Goal: Task Accomplishment & Management: Manage account settings

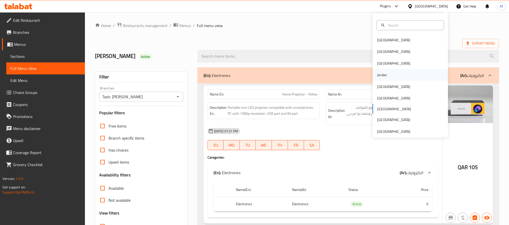
click at [402, 78] on div "Jordan" at bounding box center [409, 75] width 75 height 12
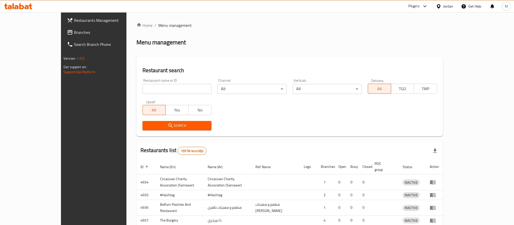
click at [152, 88] on input "search" at bounding box center [177, 89] width 69 height 10
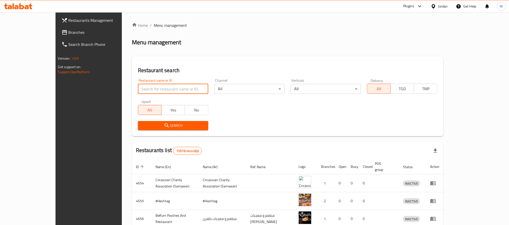
click at [152, 88] on input "search" at bounding box center [173, 89] width 70 height 10
paste input "Al Rabieh Bake"
type input "Al Rabieh Bake"
click button "Search" at bounding box center [173, 125] width 70 height 9
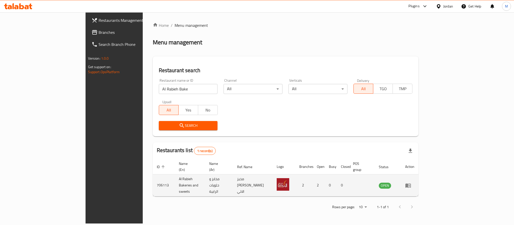
drag, startPoint x: 485, startPoint y: 182, endPoint x: 489, endPoint y: 178, distance: 6.4
click at [419, 182] on td "enhanced table" at bounding box center [409, 186] width 17 height 22
click at [411, 183] on icon "enhanced table" at bounding box center [408, 186] width 6 height 6
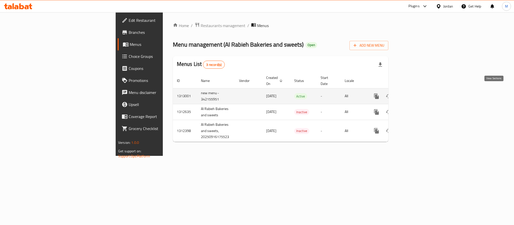
click at [416, 93] on icon "enhanced table" at bounding box center [413, 96] width 6 height 6
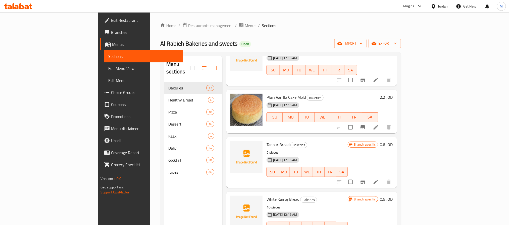
scroll to position [704, 0]
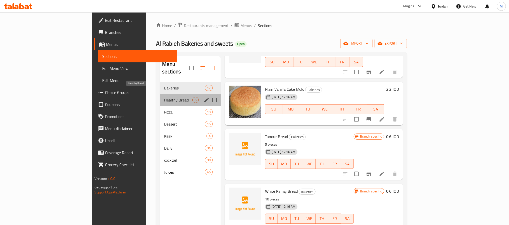
click at [164, 97] on span "Healthy Bread" at bounding box center [178, 100] width 28 height 6
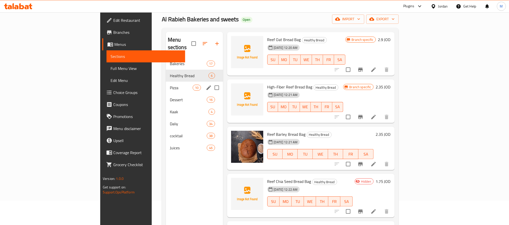
scroll to position [38, 0]
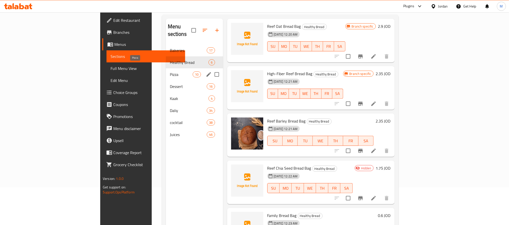
click at [170, 72] on span "Pizza" at bounding box center [181, 75] width 23 height 6
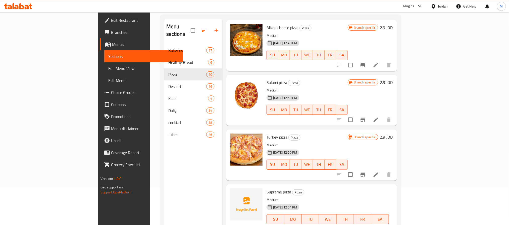
scroll to position [335, 0]
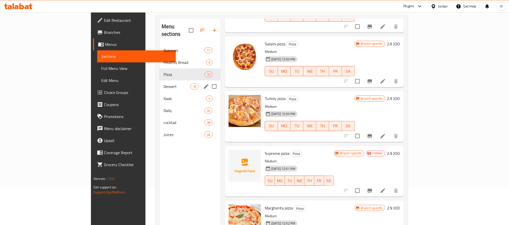
click at [163, 84] on span "Dessert" at bounding box center [176, 87] width 27 height 6
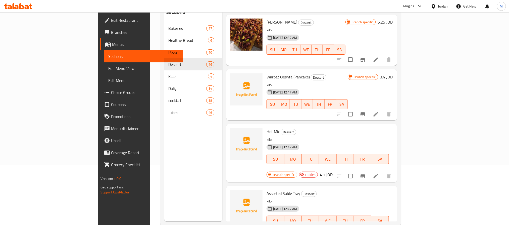
scroll to position [70, 0]
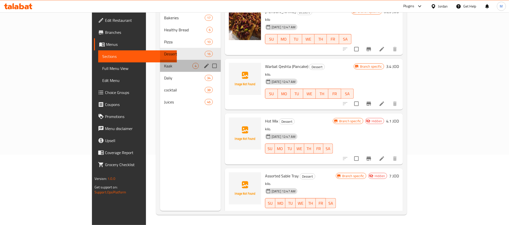
click at [160, 62] on div "Kaak 4" at bounding box center [190, 66] width 61 height 12
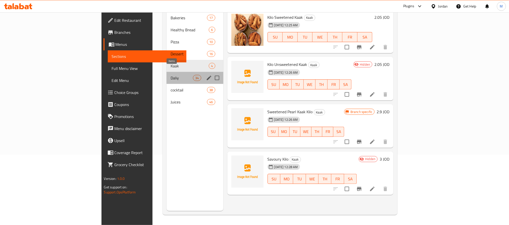
click at [193, 76] on span "34" at bounding box center [197, 78] width 8 height 5
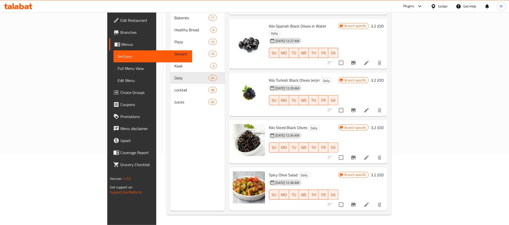
scroll to position [979, 0]
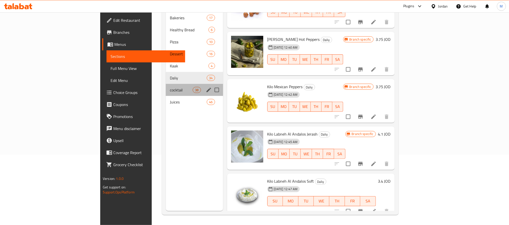
click at [166, 86] on div "cocktail 38" at bounding box center [194, 90] width 57 height 12
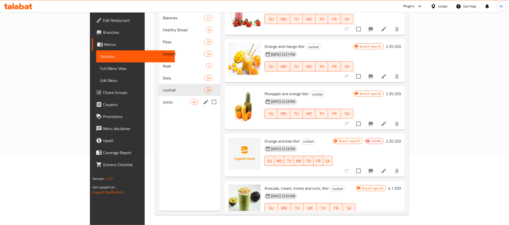
click at [159, 98] on div "Juices 46" at bounding box center [189, 102] width 61 height 12
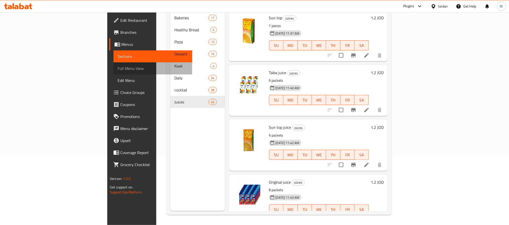
click at [117, 72] on span "Full Menu View" at bounding box center [152, 69] width 71 height 6
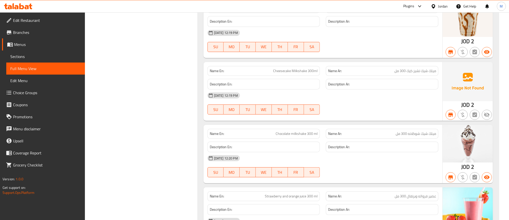
scroll to position [9319, 0]
